Goal: Task Accomplishment & Management: Manage account settings

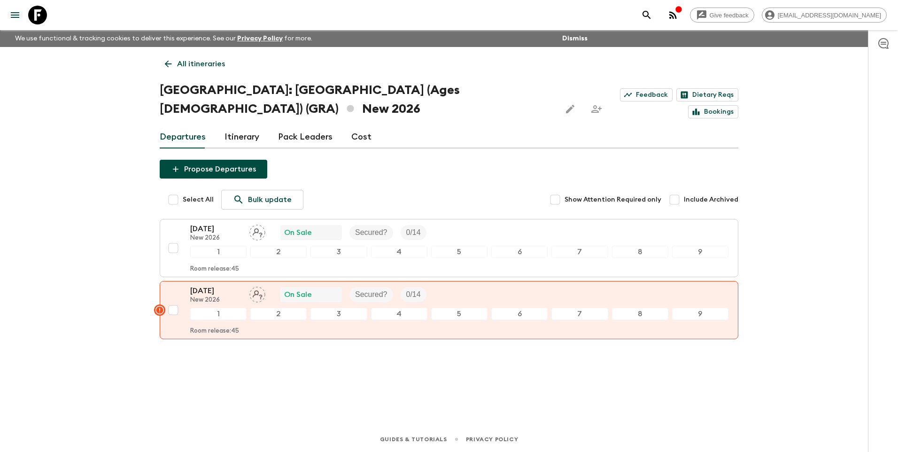
drag, startPoint x: 0, startPoint y: 0, endPoint x: 198, endPoint y: 71, distance: 210.5
click at [191, 62] on p "All itineraries" at bounding box center [201, 63] width 48 height 11
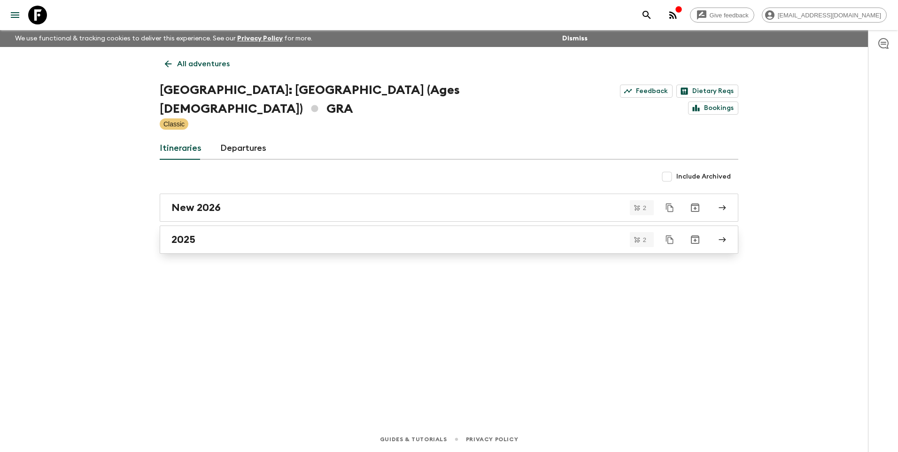
click at [203, 228] on link "2025" at bounding box center [449, 239] width 579 height 28
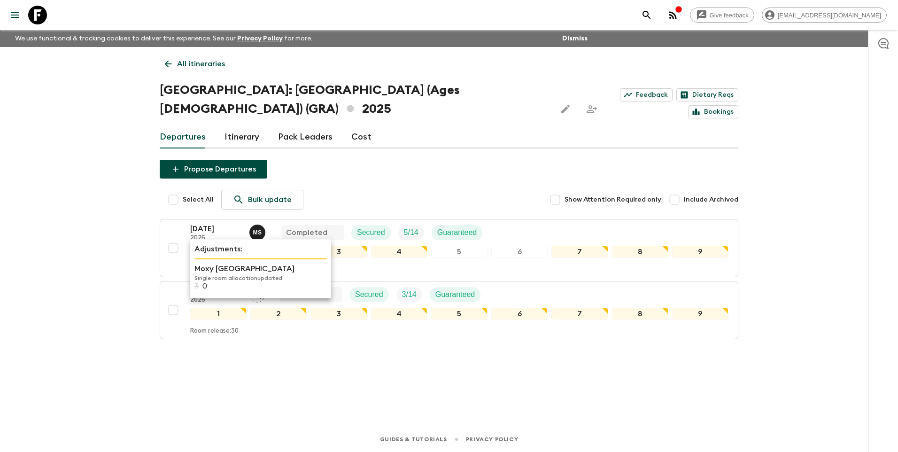
click at [222, 271] on p "Moxy [GEOGRAPHIC_DATA]" at bounding box center [260, 268] width 132 height 11
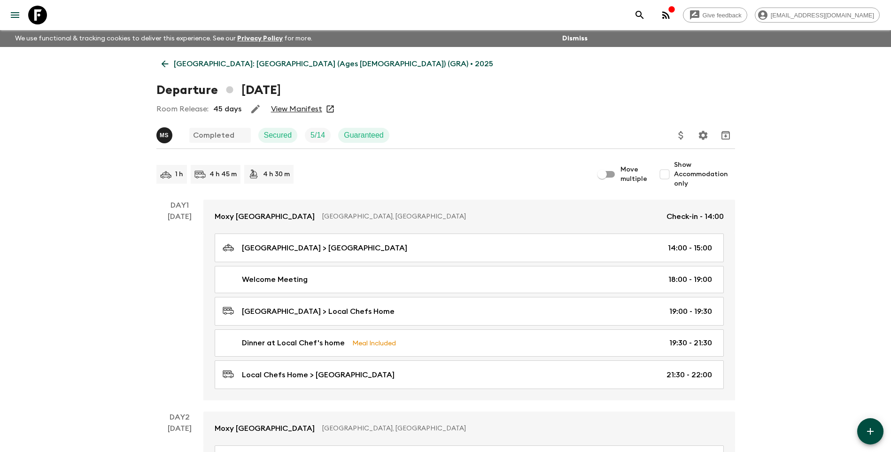
click at [167, 61] on icon at bounding box center [165, 64] width 10 height 10
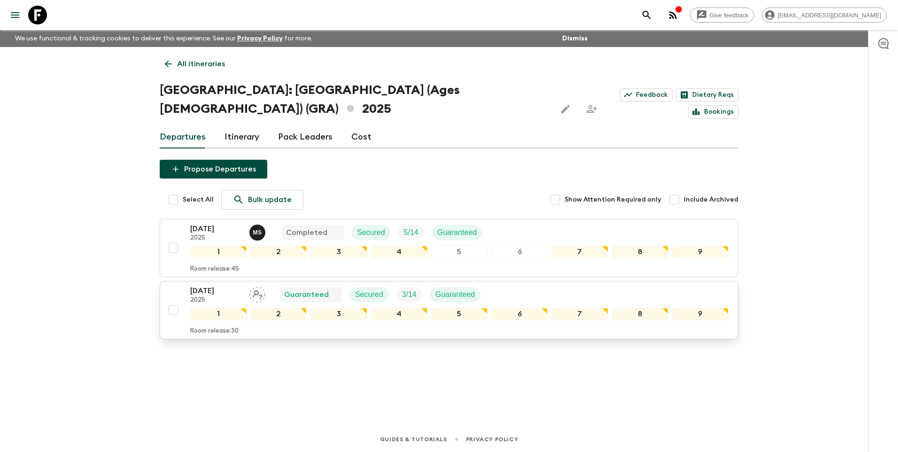
click at [222, 285] on p "[DATE]" at bounding box center [216, 290] width 52 height 11
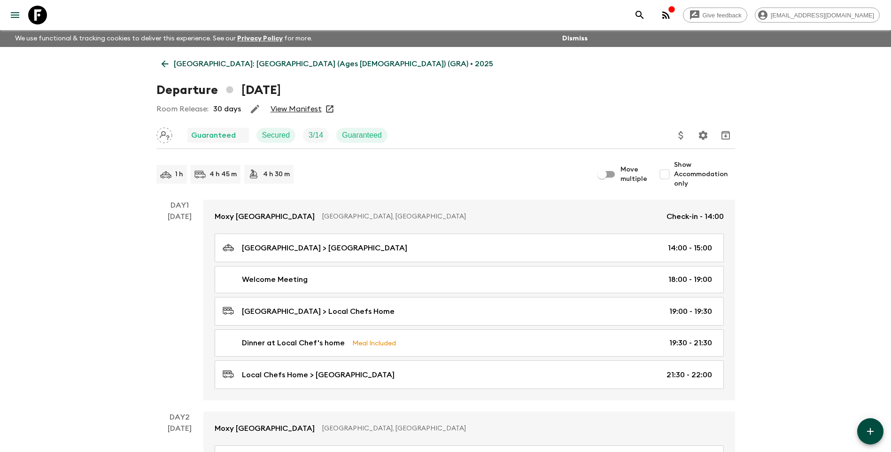
click at [296, 106] on link "View Manifest" at bounding box center [295, 108] width 51 height 9
